Goal: Check status: Check status

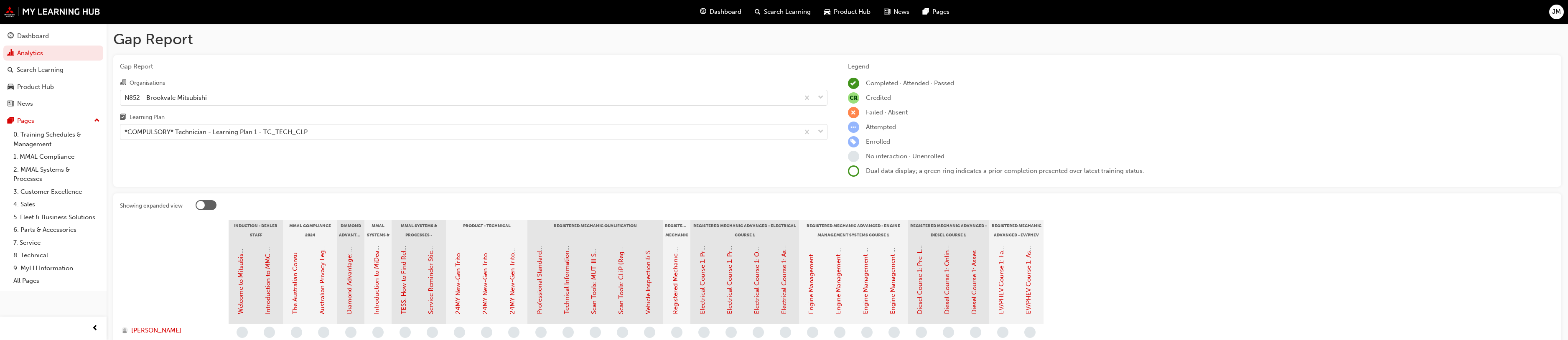
scroll to position [293, 0]
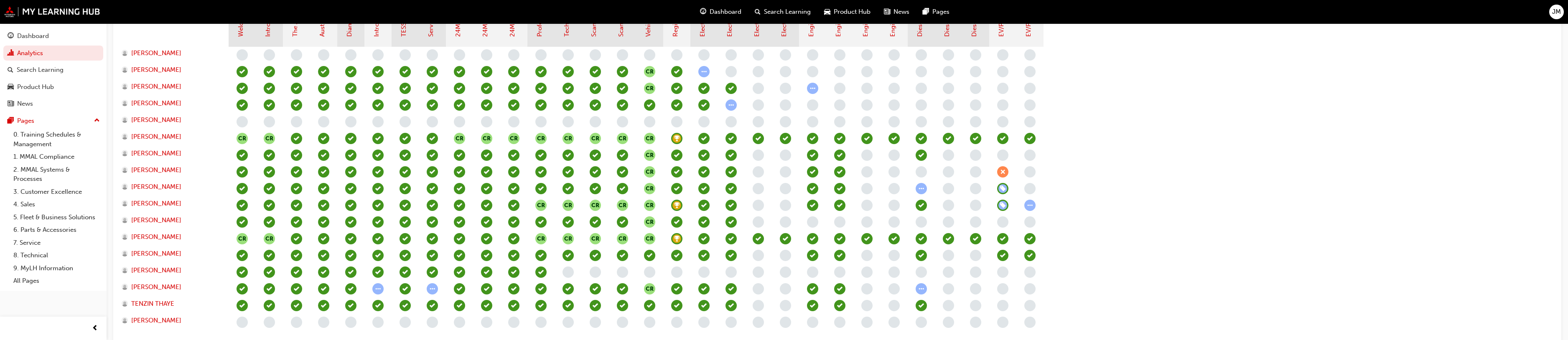
scroll to position [285, 0]
